Goal: Information Seeking & Learning: Learn about a topic

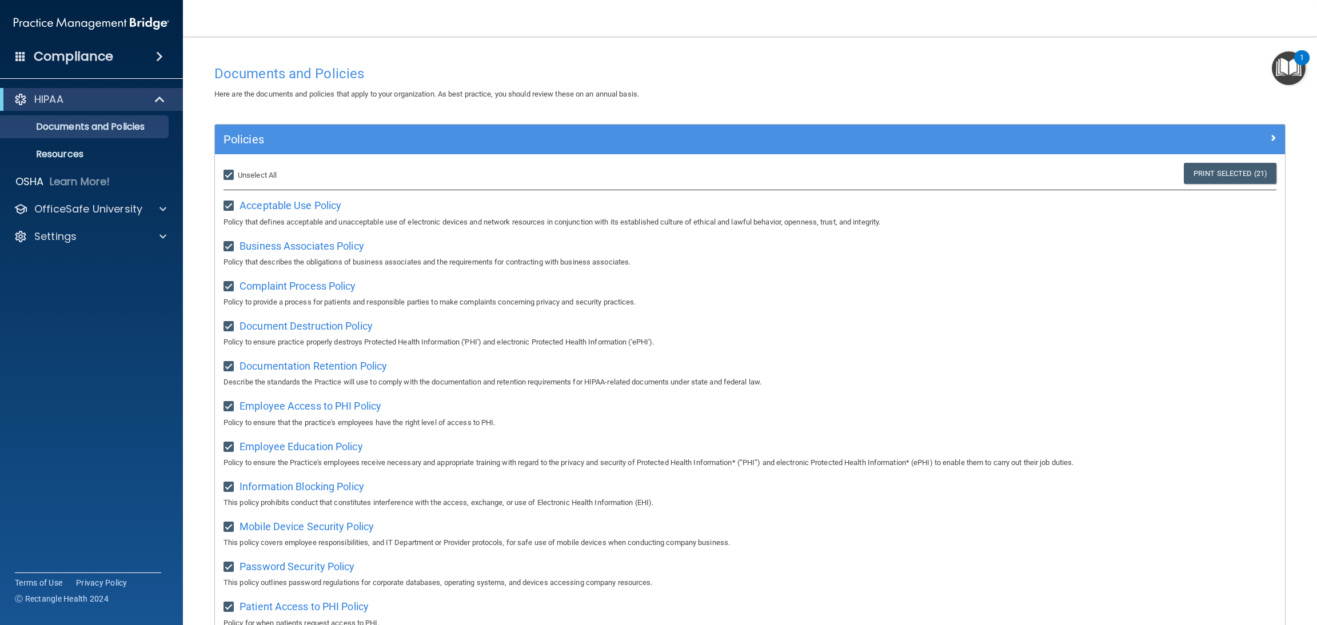
click at [1277, 70] on img "Open Resource Center, 1 new notification" at bounding box center [1289, 68] width 34 height 34
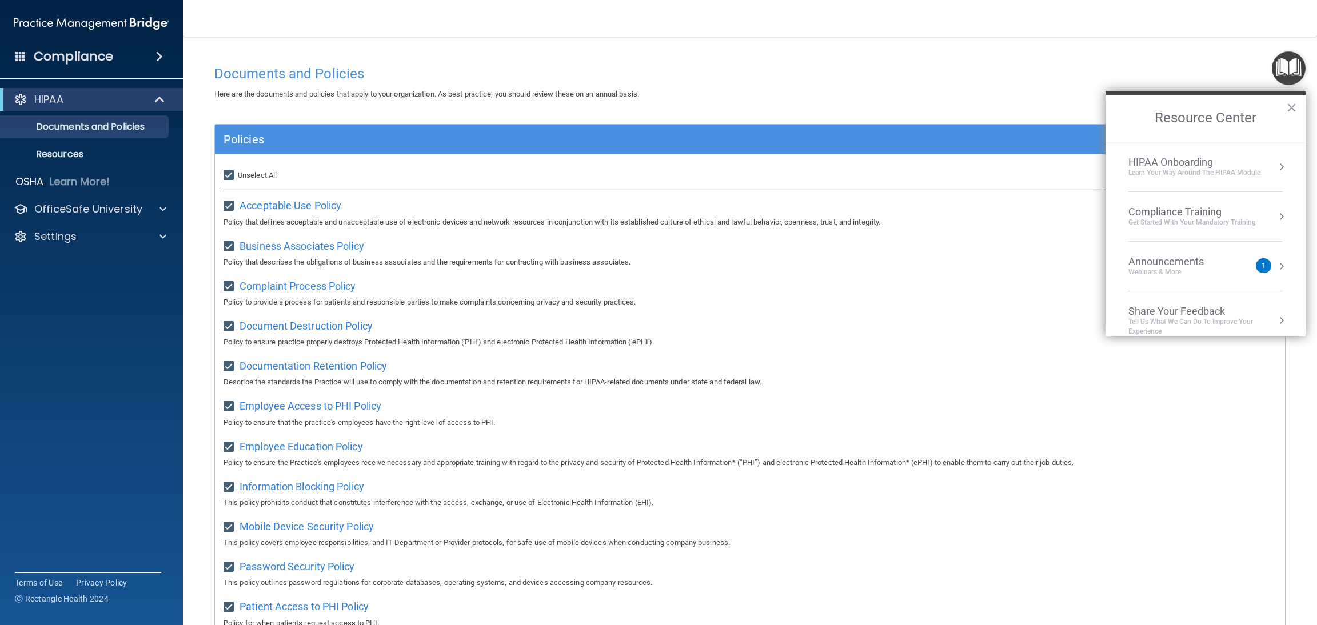
click at [1171, 267] on div "Webinars & More" at bounding box center [1177, 272] width 98 height 10
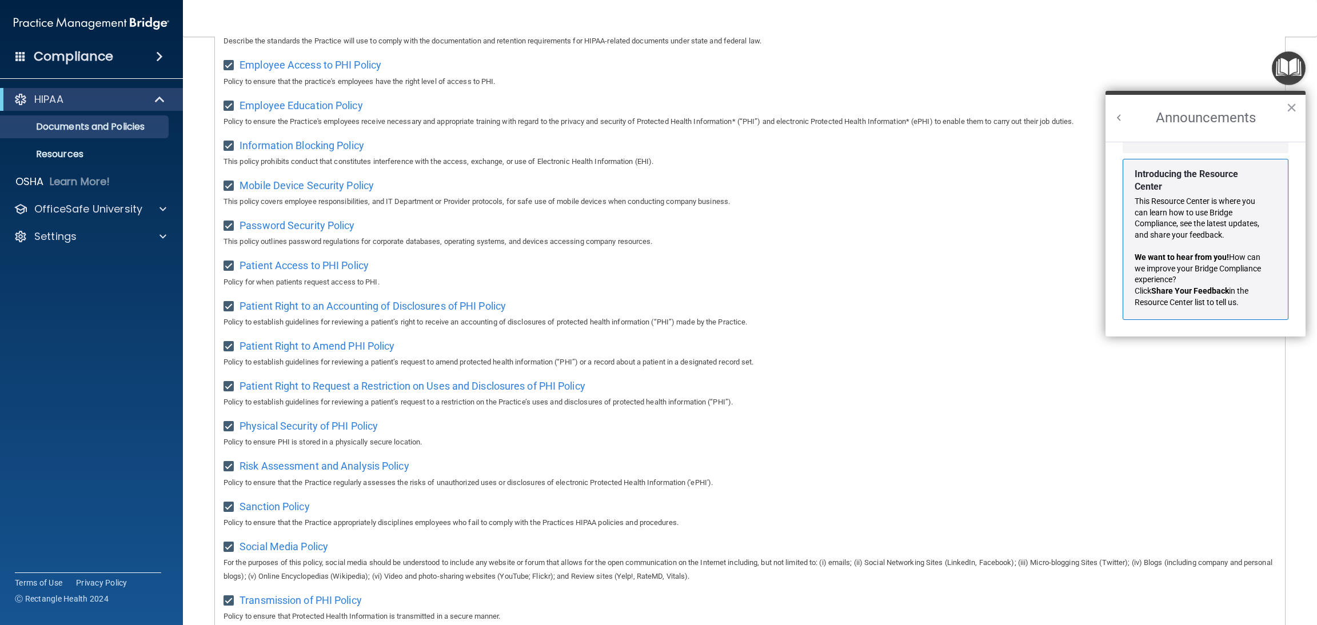
scroll to position [512, 0]
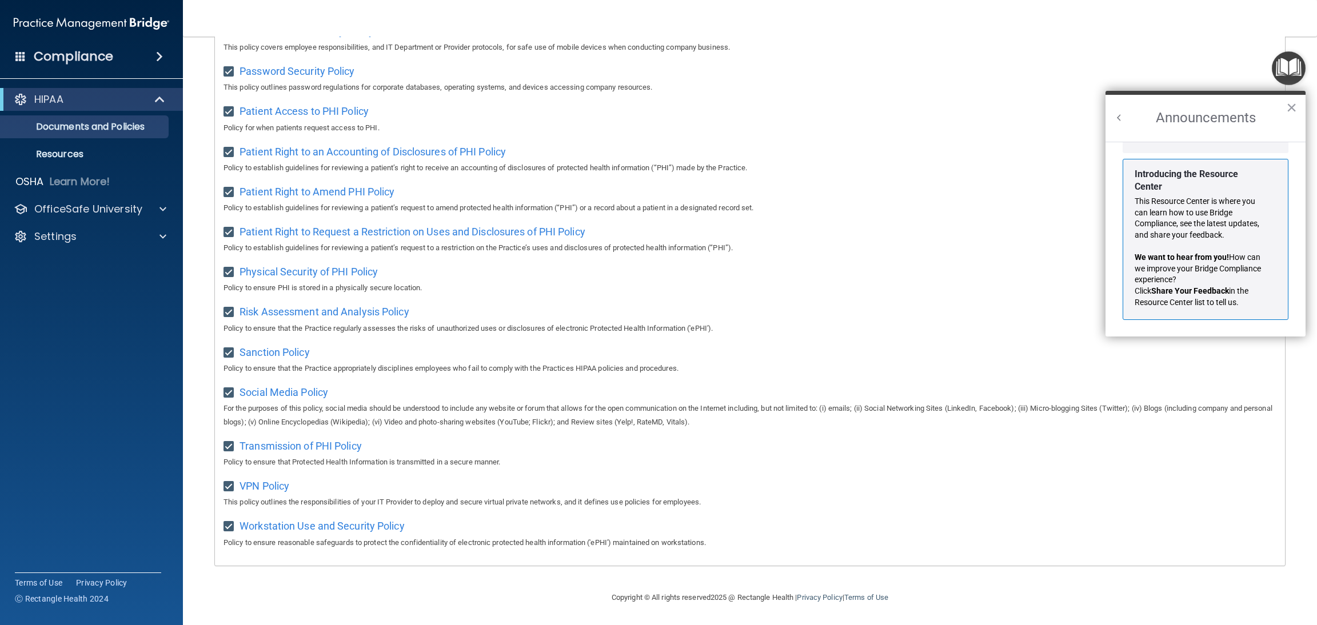
click at [1285, 67] on img "Open Resource Center" at bounding box center [1289, 68] width 34 height 34
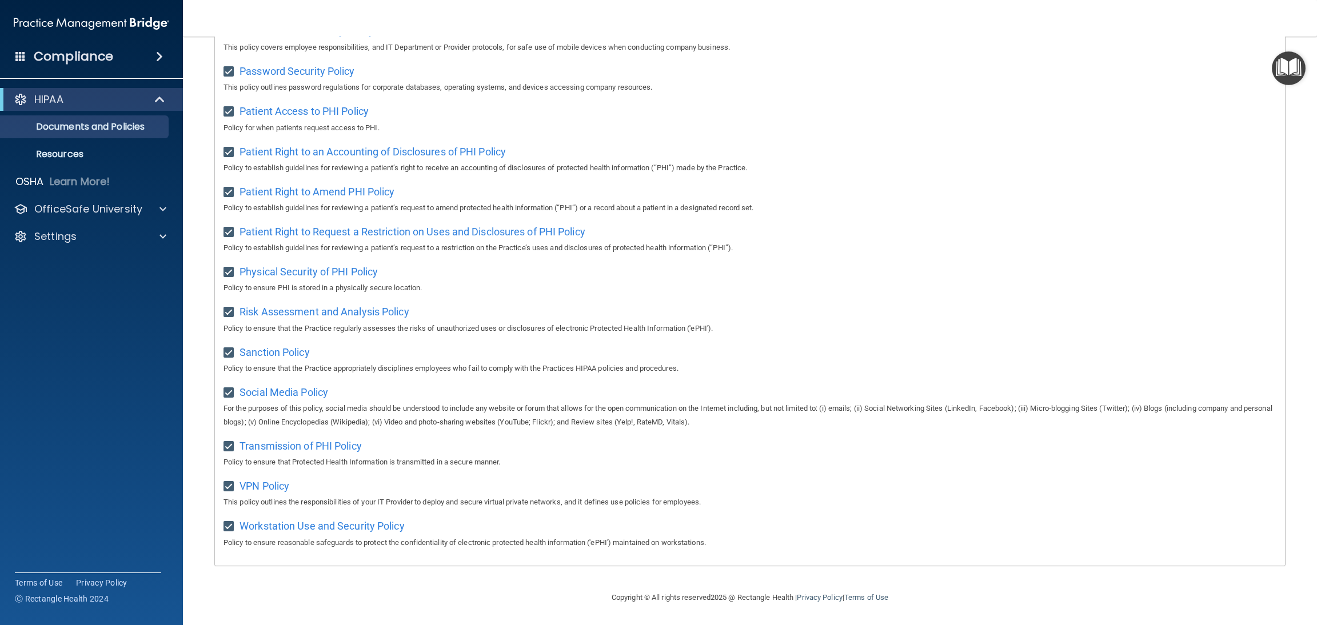
click at [1285, 67] on img "Open Resource Center" at bounding box center [1289, 68] width 34 height 34
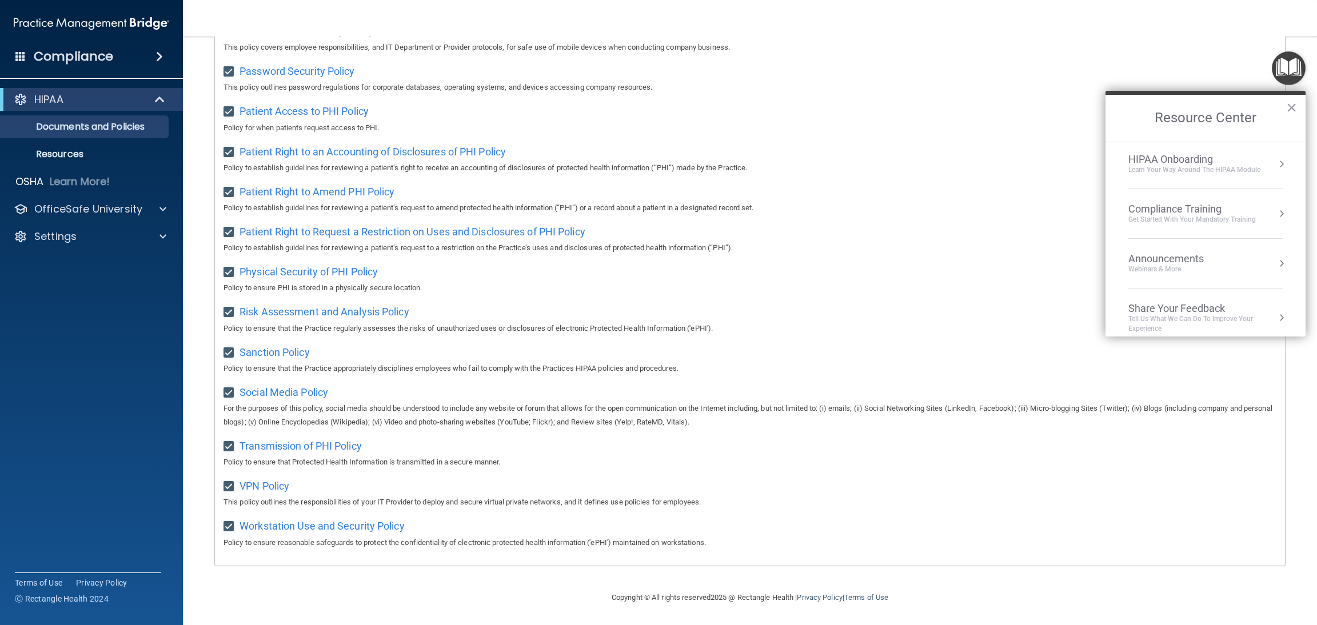
scroll to position [0, 0]
click at [1184, 162] on div "HIPAA Onboarding" at bounding box center [1194, 162] width 132 height 13
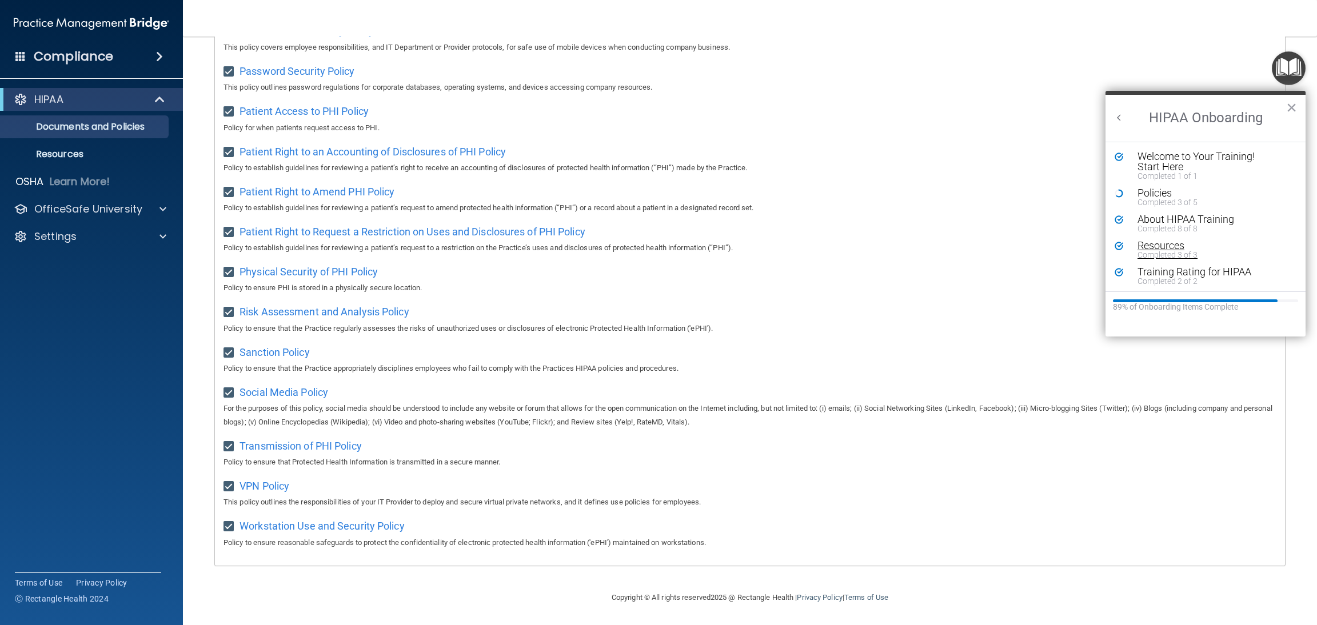
scroll to position [1, 0]
click at [1115, 197] on div "Policies Completed 3 of 5" at bounding box center [1206, 196] width 182 height 18
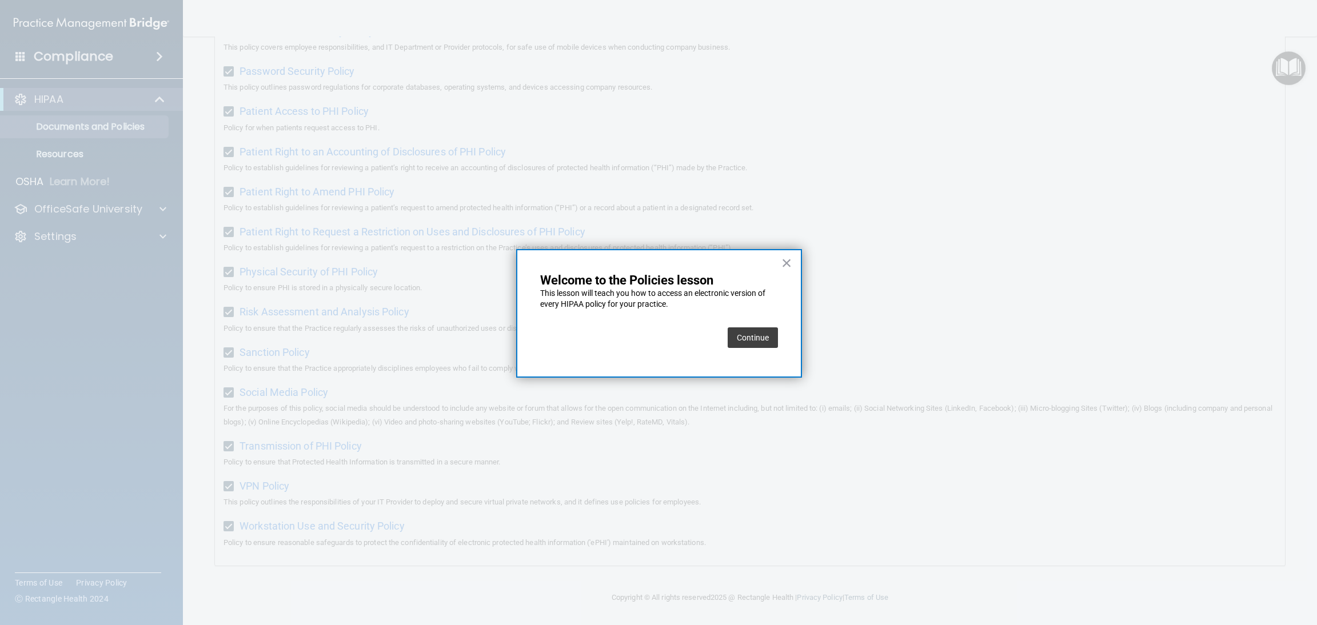
click at [746, 347] on button "Continue" at bounding box center [753, 338] width 50 height 21
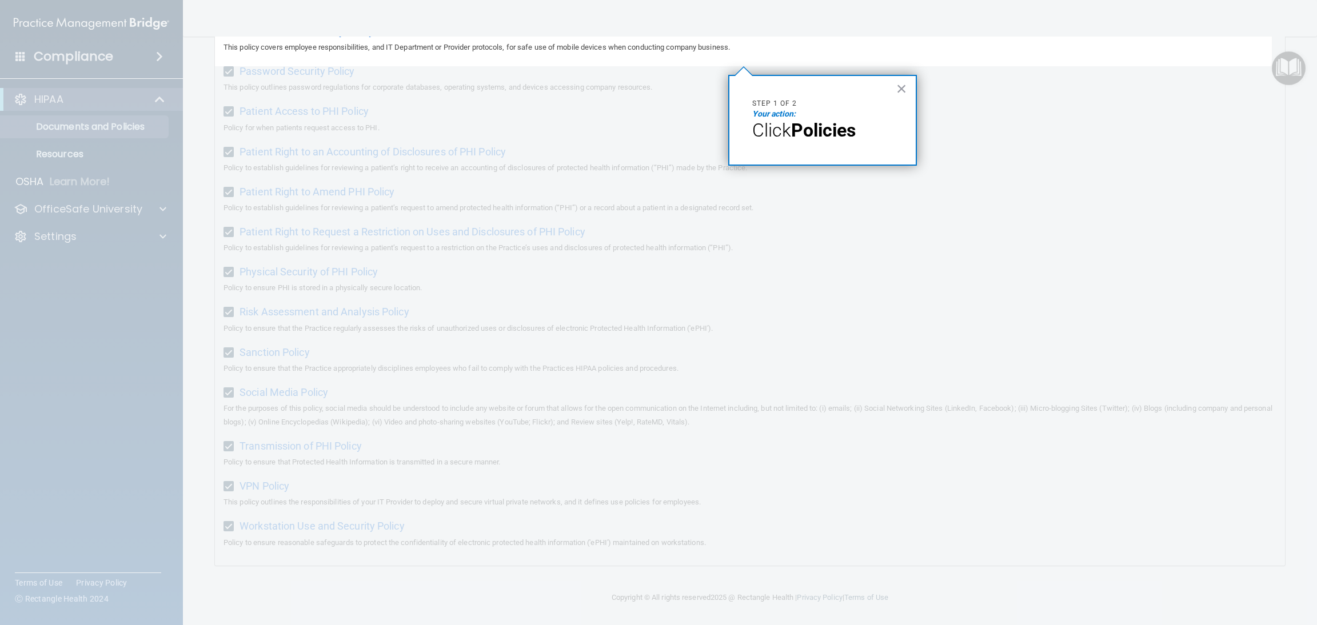
scroll to position [88, 0]
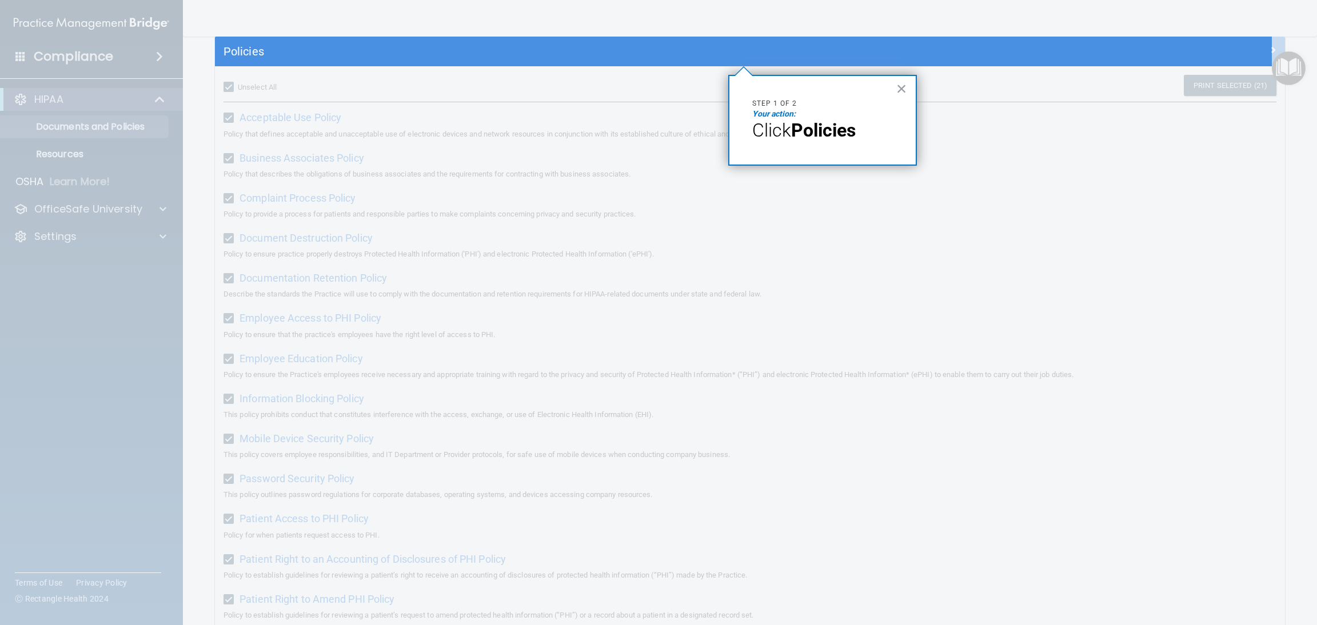
click at [786, 141] on div "× Step 1 of 2 Your action: Click Policies" at bounding box center [822, 120] width 189 height 91
click at [791, 128] on span "Click" at bounding box center [771, 130] width 39 height 22
click at [781, 106] on p "Step 1 of 2" at bounding box center [822, 104] width 141 height 10
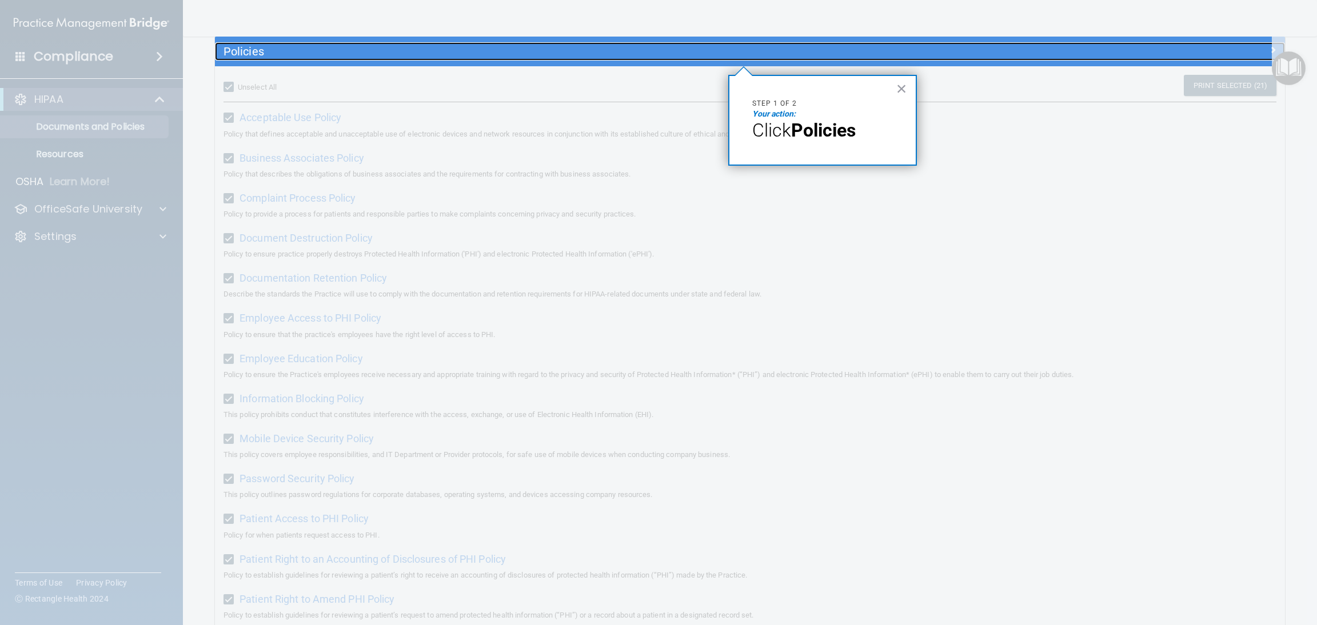
click at [648, 55] on h5 "Policies" at bounding box center [615, 51] width 785 height 13
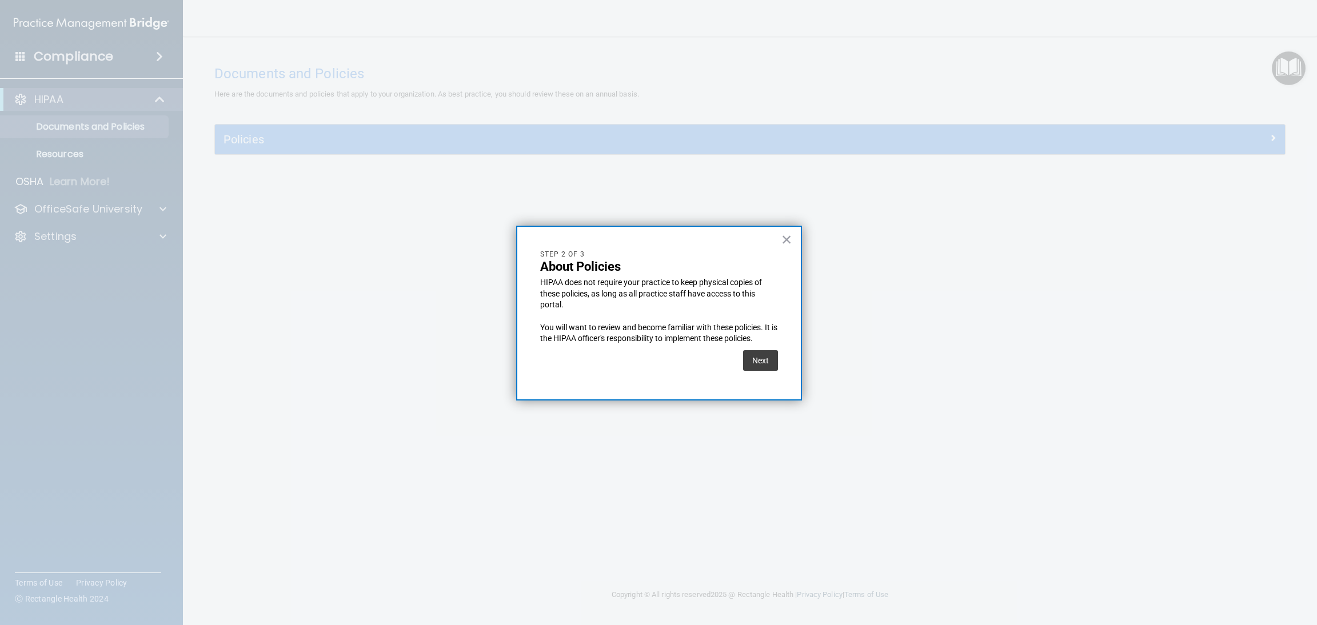
scroll to position [0, 0]
click at [769, 365] on button "Next" at bounding box center [760, 360] width 35 height 21
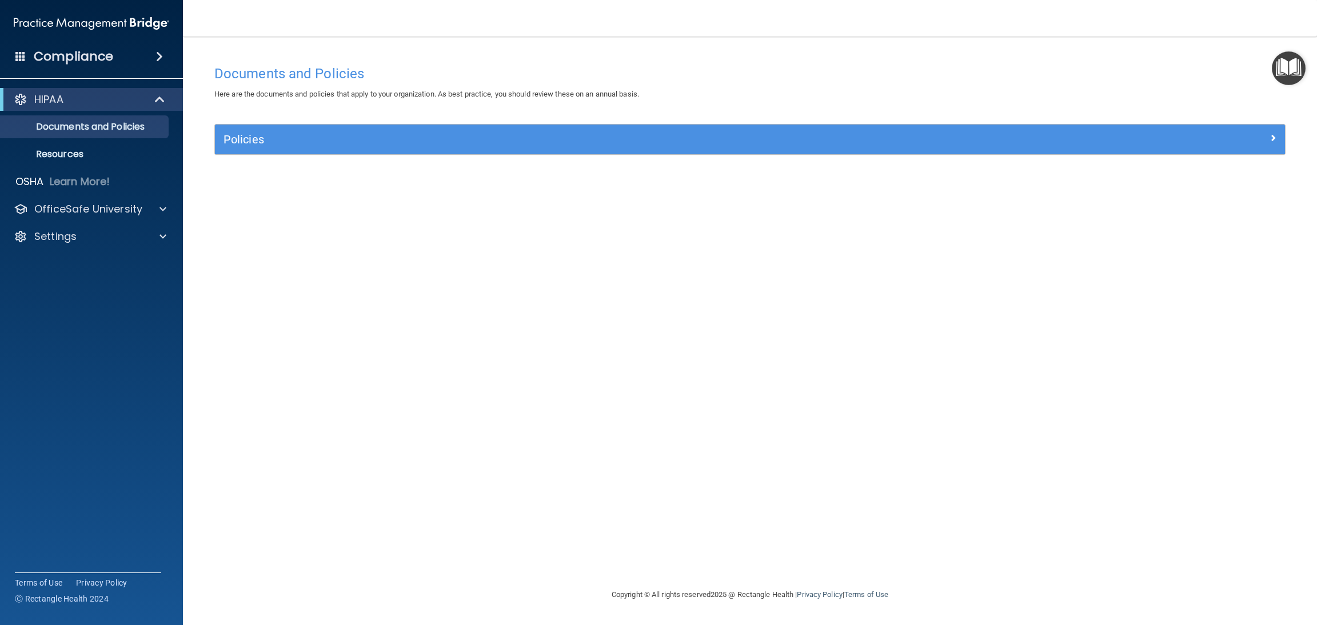
click at [326, 149] on div "Policies" at bounding box center [750, 140] width 1070 height 30
click at [1281, 125] on div "Policies" at bounding box center [750, 140] width 1070 height 30
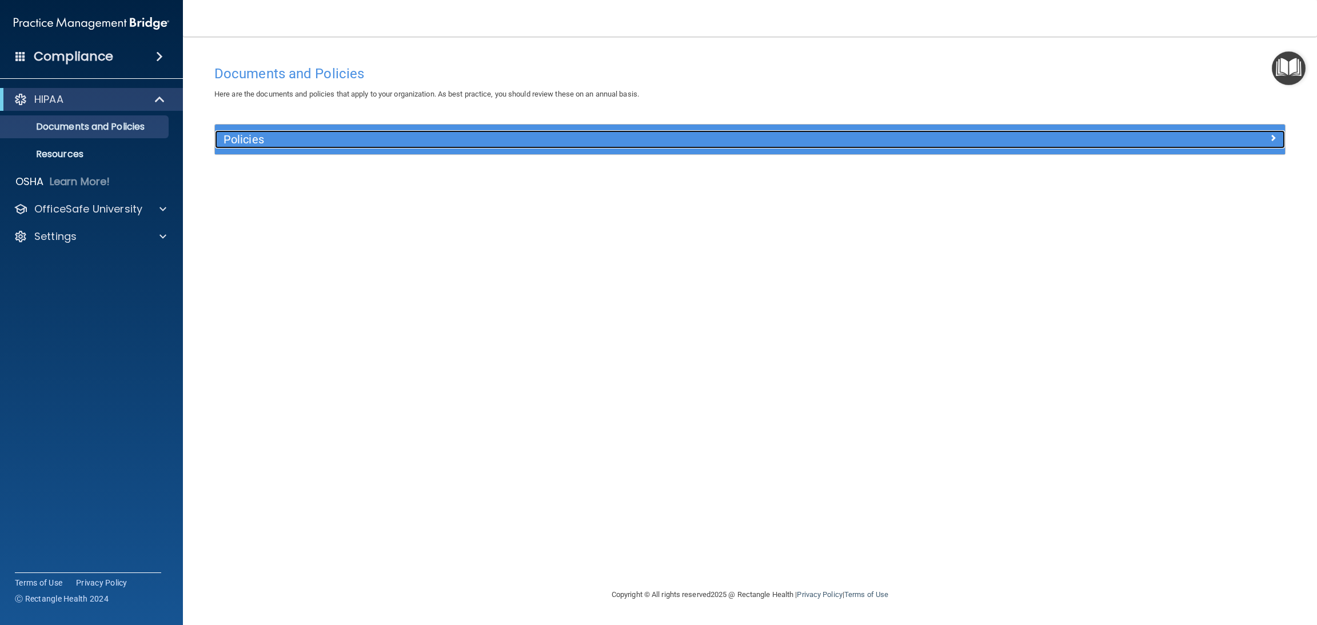
click at [1267, 131] on div at bounding box center [1150, 137] width 267 height 14
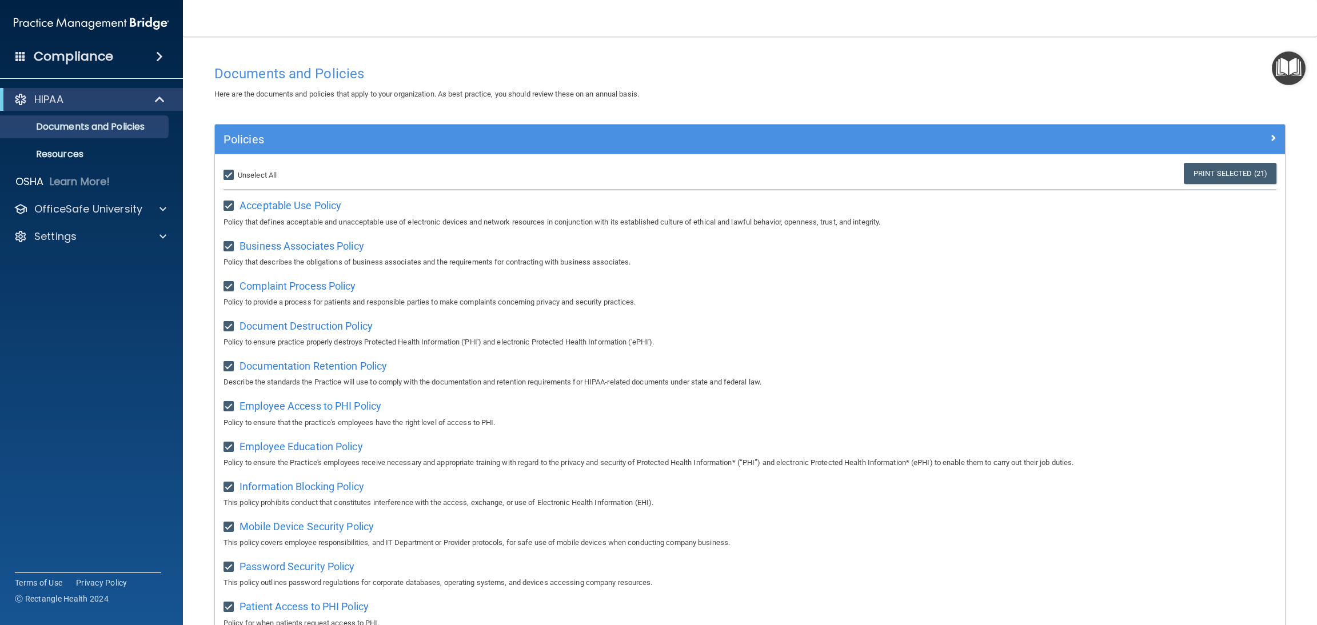
click at [1278, 77] on img "Open Resource Center" at bounding box center [1289, 68] width 34 height 34
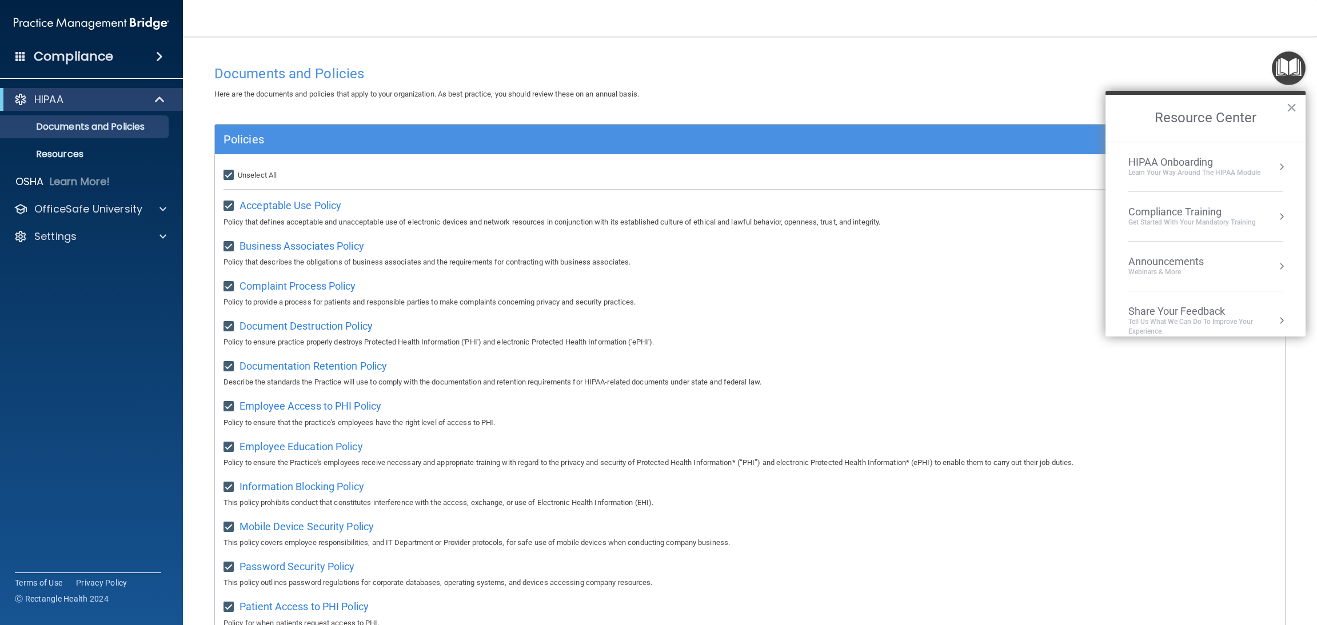
click at [1181, 213] on div "Compliance Training" at bounding box center [1191, 212] width 127 height 13
click at [1179, 162] on div "HIPAA Training for Members" at bounding box center [1178, 161] width 127 height 10
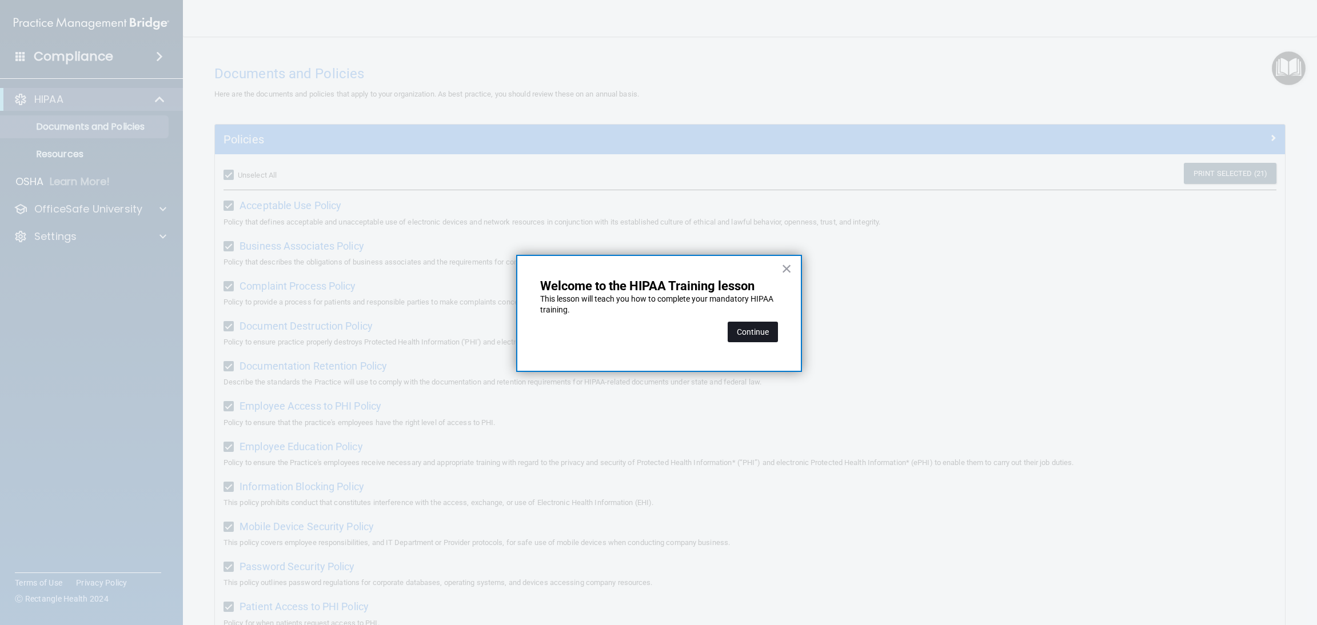
click at [762, 341] on button "Continue" at bounding box center [753, 332] width 50 height 21
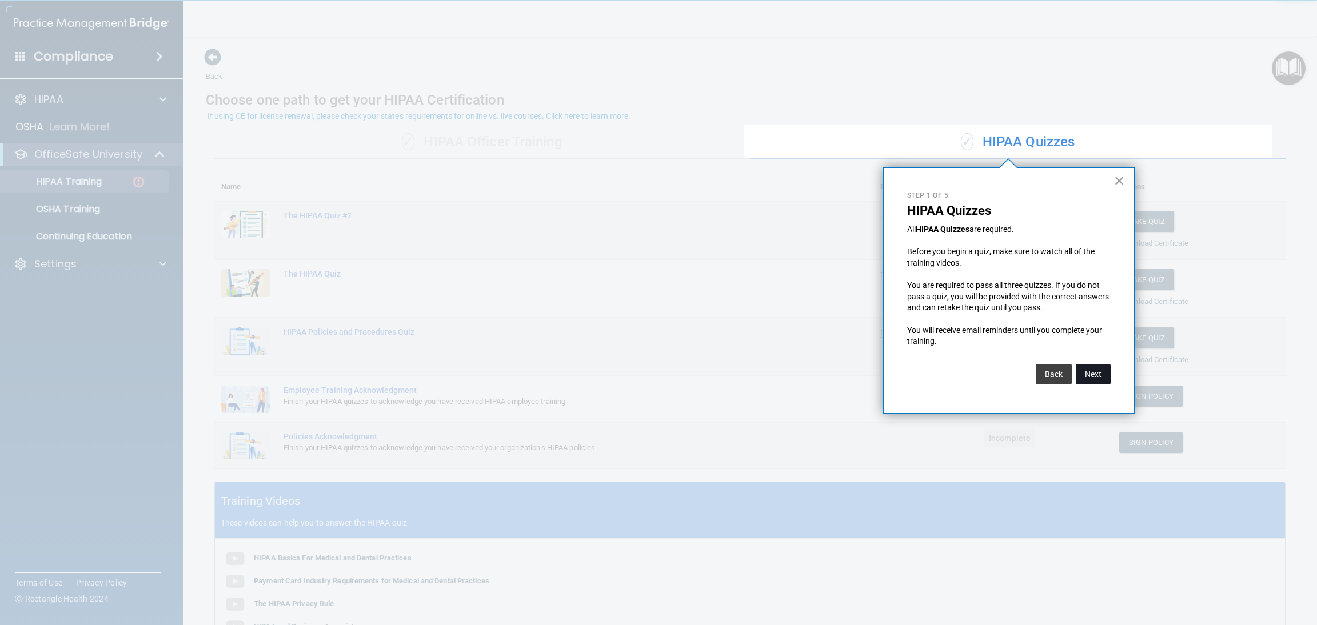
click at [1089, 370] on button "Next" at bounding box center [1093, 374] width 35 height 21
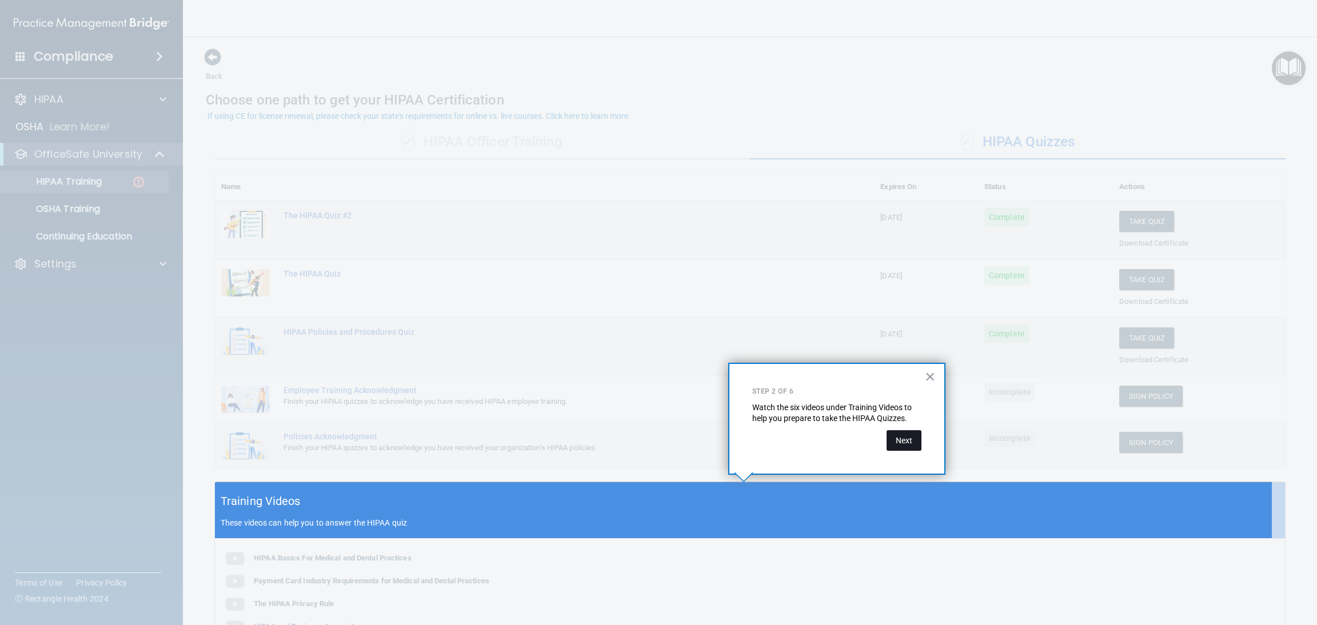
click at [887, 437] on button "Next" at bounding box center [904, 440] width 35 height 21
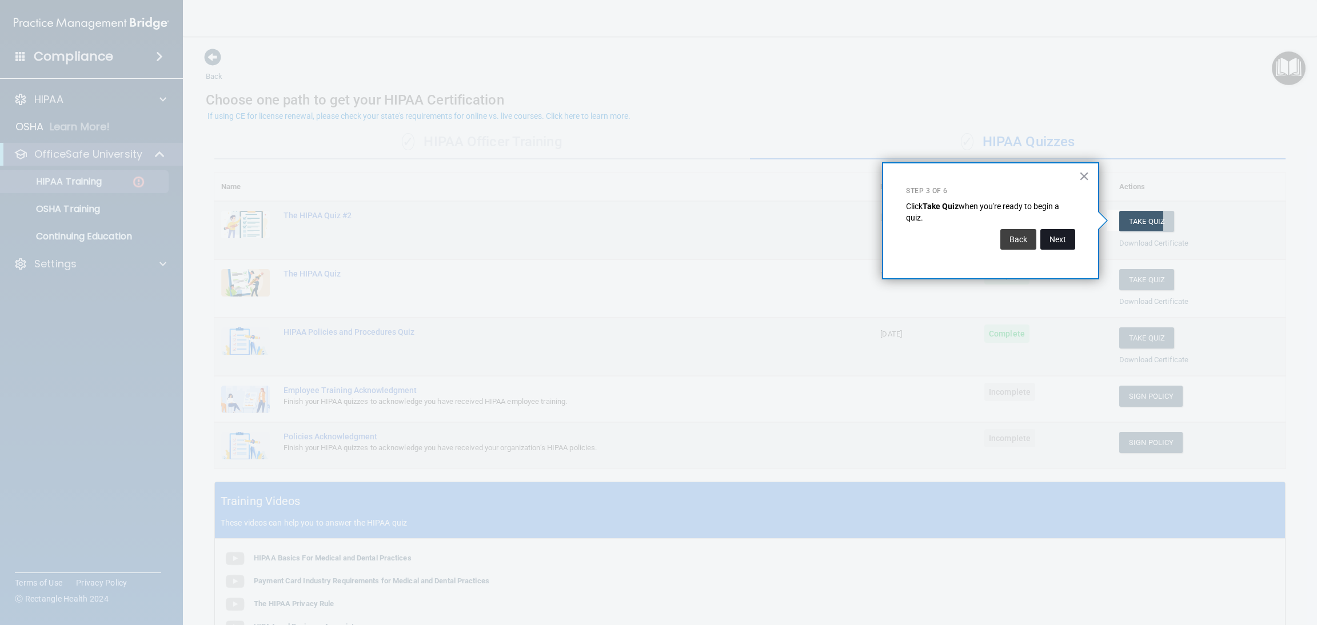
click at [1068, 231] on button "Next" at bounding box center [1057, 239] width 35 height 21
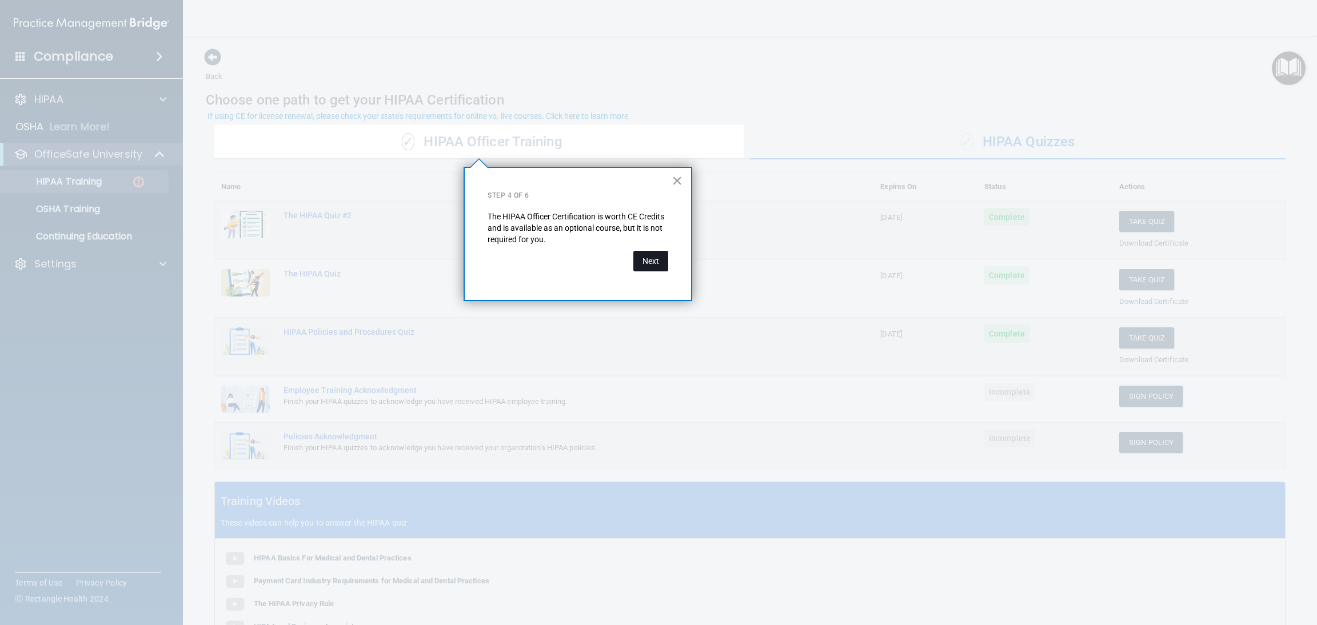
click at [646, 261] on button "Next" at bounding box center [650, 261] width 35 height 21
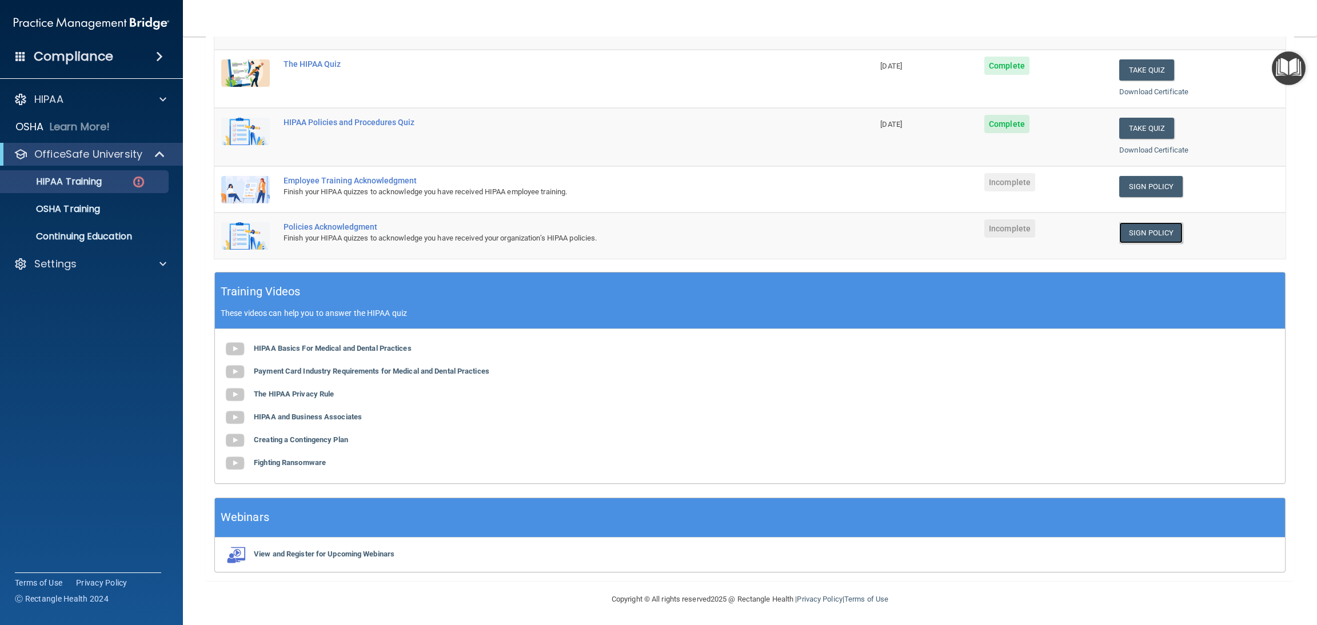
scroll to position [210, 0]
click at [238, 338] on img at bounding box center [234, 348] width 23 height 23
click at [259, 374] on b "Payment Card Industry Requirements for Medical and Dental Practices" at bounding box center [371, 370] width 235 height 9
click at [308, 418] on b "HIPAA and Business Associates" at bounding box center [308, 416] width 108 height 9
click at [308, 388] on div "HIPAA Basics For Medical and Dental Practices Payment Card Industry Requirement…" at bounding box center [750, 406] width 1070 height 154
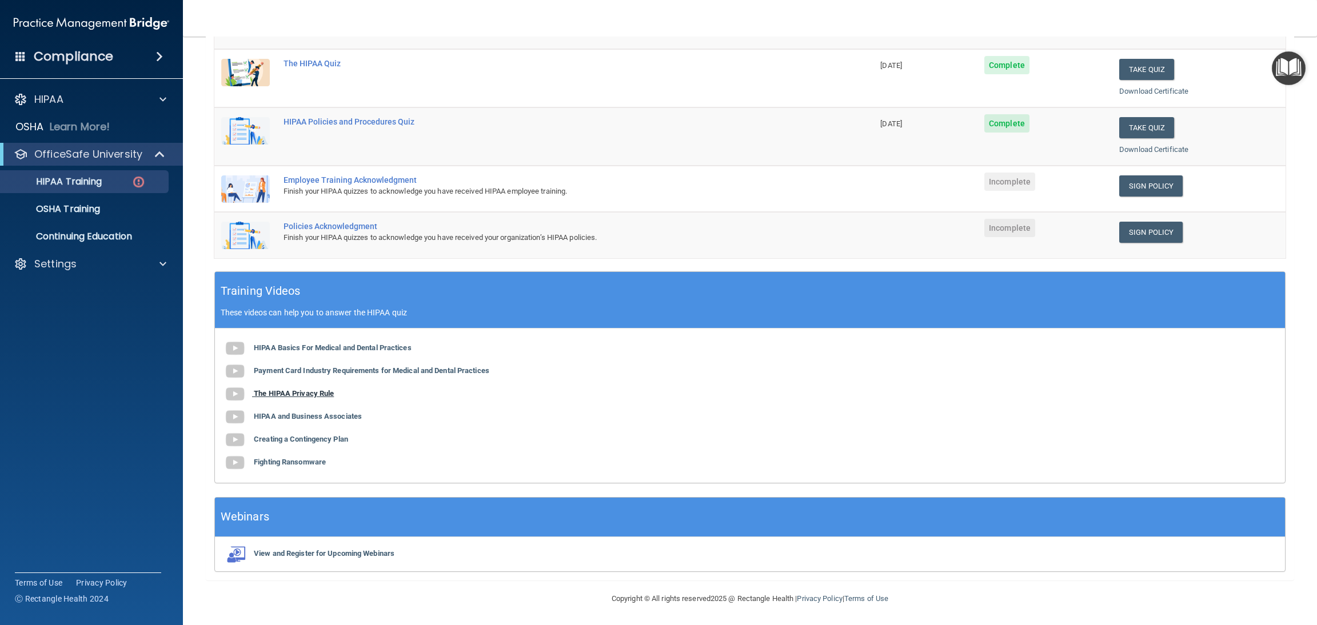
click at [304, 396] on b "The HIPAA Privacy Rule" at bounding box center [294, 393] width 80 height 9
click at [298, 445] on div "HIPAA Basics For Medical and Dental Practices Payment Card Industry Requirement…" at bounding box center [750, 406] width 1070 height 154
click at [299, 437] on b "Creating a Contingency Plan" at bounding box center [301, 439] width 94 height 9
click at [298, 461] on b "Fighting Ransomware" at bounding box center [290, 462] width 72 height 9
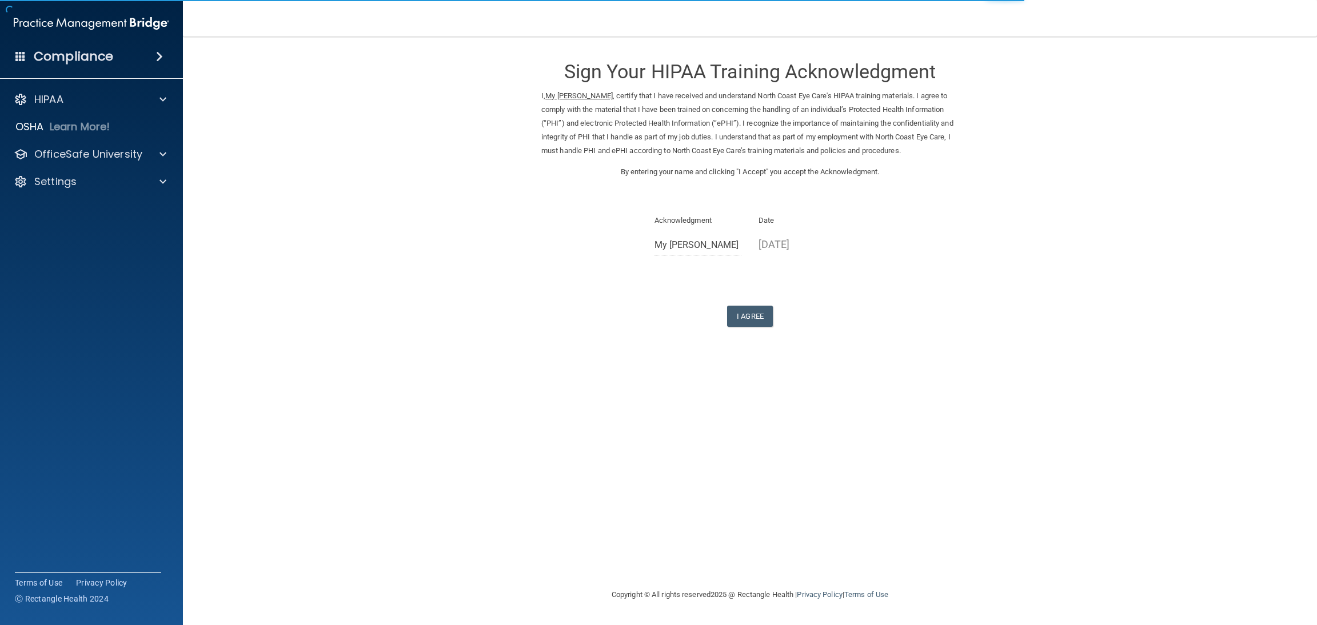
click at [756, 329] on form "Sign Your HIPAA Training Acknowledgment I, My Huynh , certify that I have recei…" at bounding box center [750, 201] width 1088 height 306
click at [747, 315] on button "I Agree" at bounding box center [750, 316] width 46 height 21
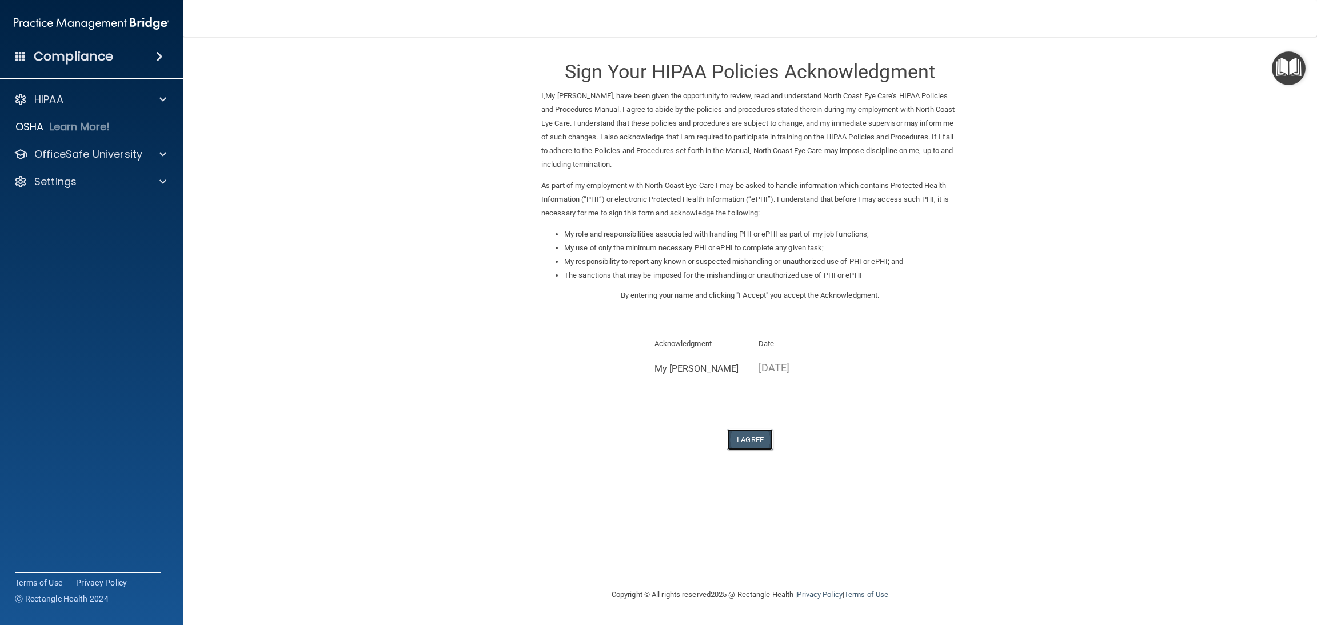
click at [765, 437] on button "I Agree" at bounding box center [750, 439] width 46 height 21
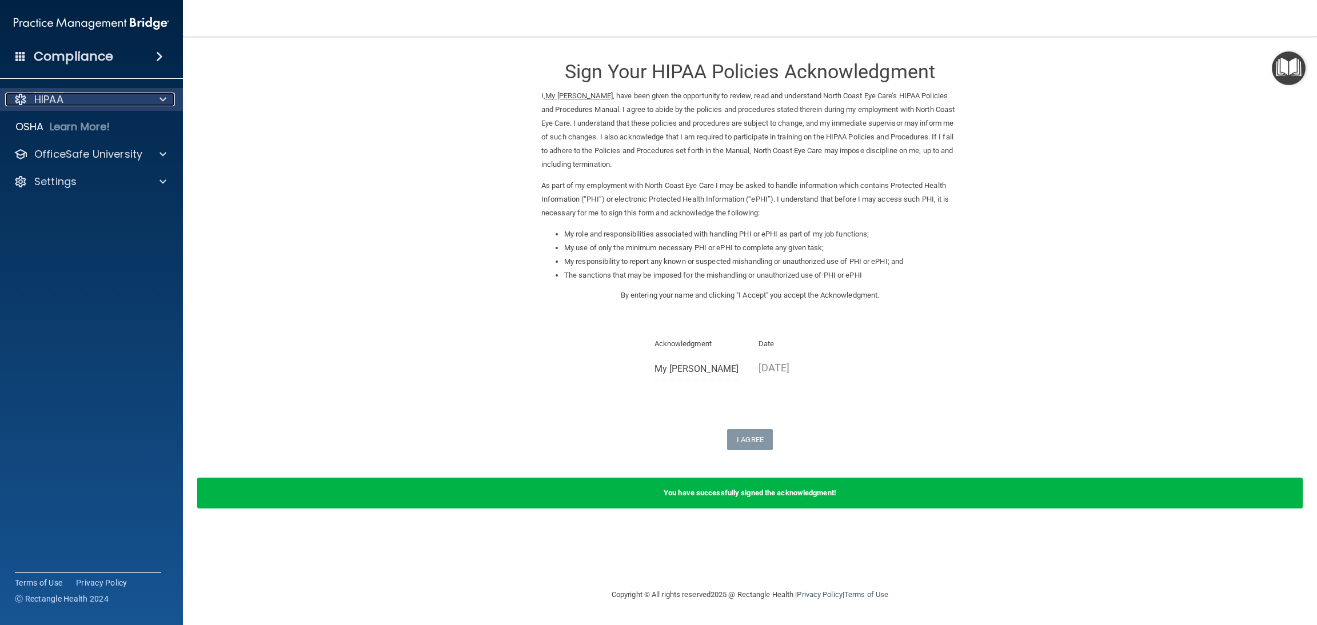
click at [74, 105] on div "HIPAA" at bounding box center [76, 100] width 142 height 14
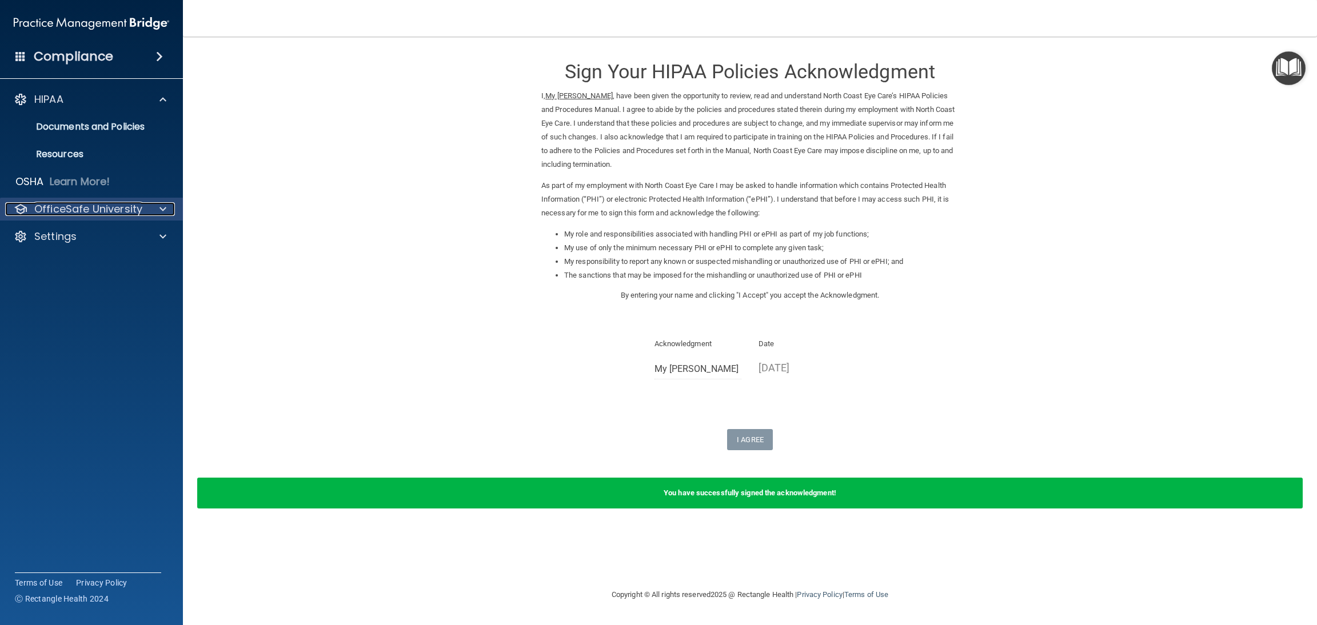
click at [91, 211] on p "OfficeSafe University" at bounding box center [88, 209] width 108 height 14
click at [86, 238] on p "HIPAA Training" at bounding box center [54, 236] width 94 height 11
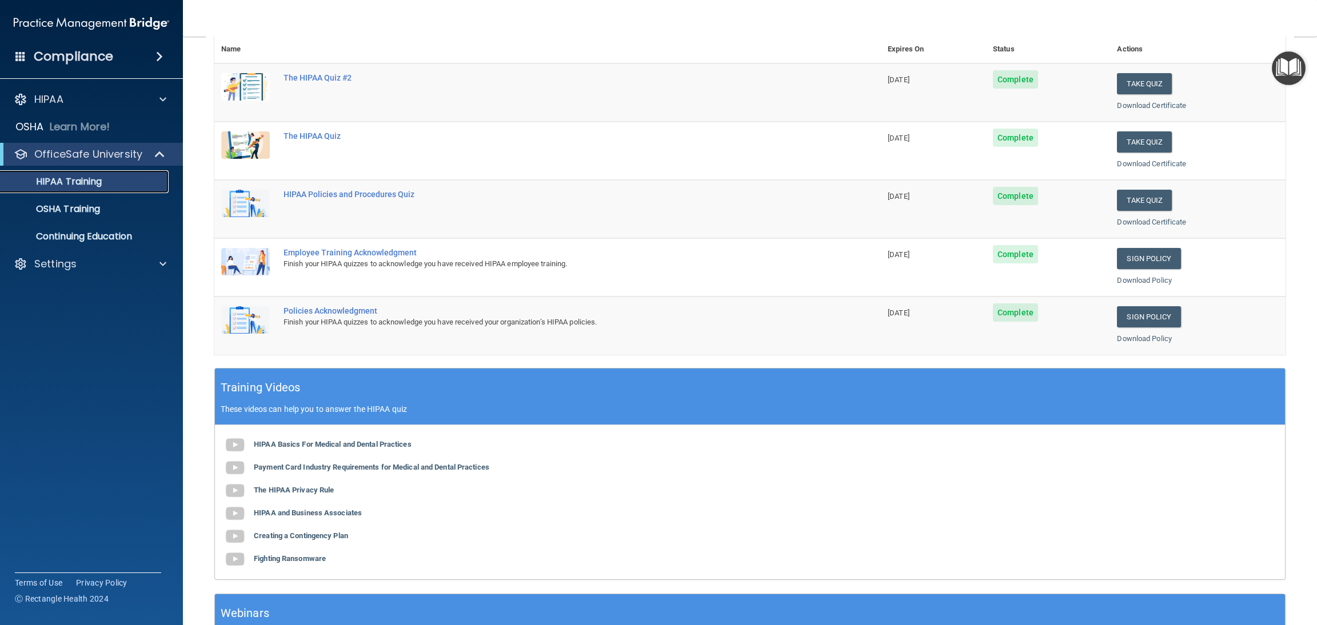
scroll to position [235, 0]
